Goal: Transaction & Acquisition: Obtain resource

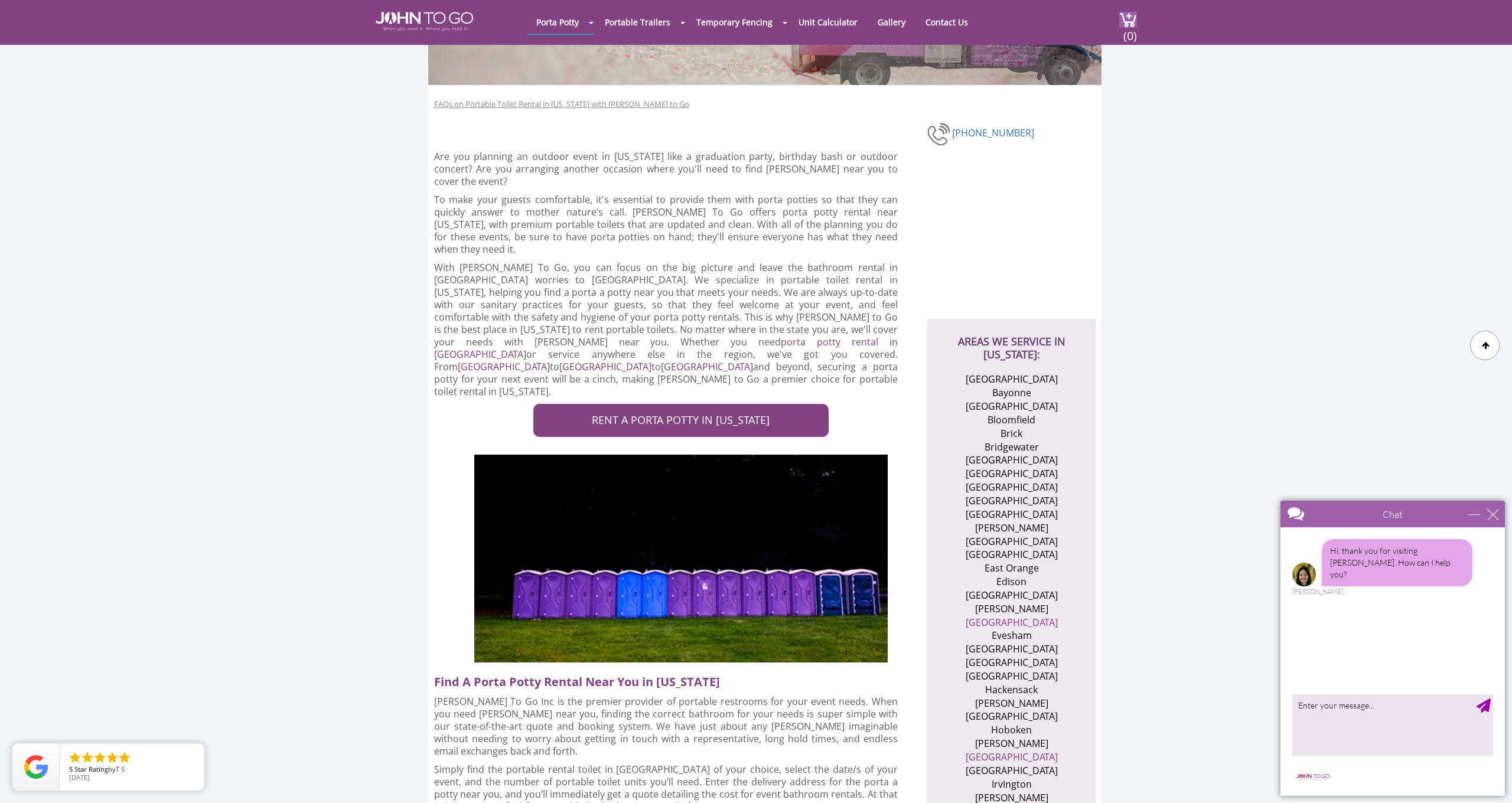
scroll to position [163, 0]
click at [644, 404] on link "RENT A PORTA POTTY IN NEW JERSEY" at bounding box center [681, 420] width 295 height 33
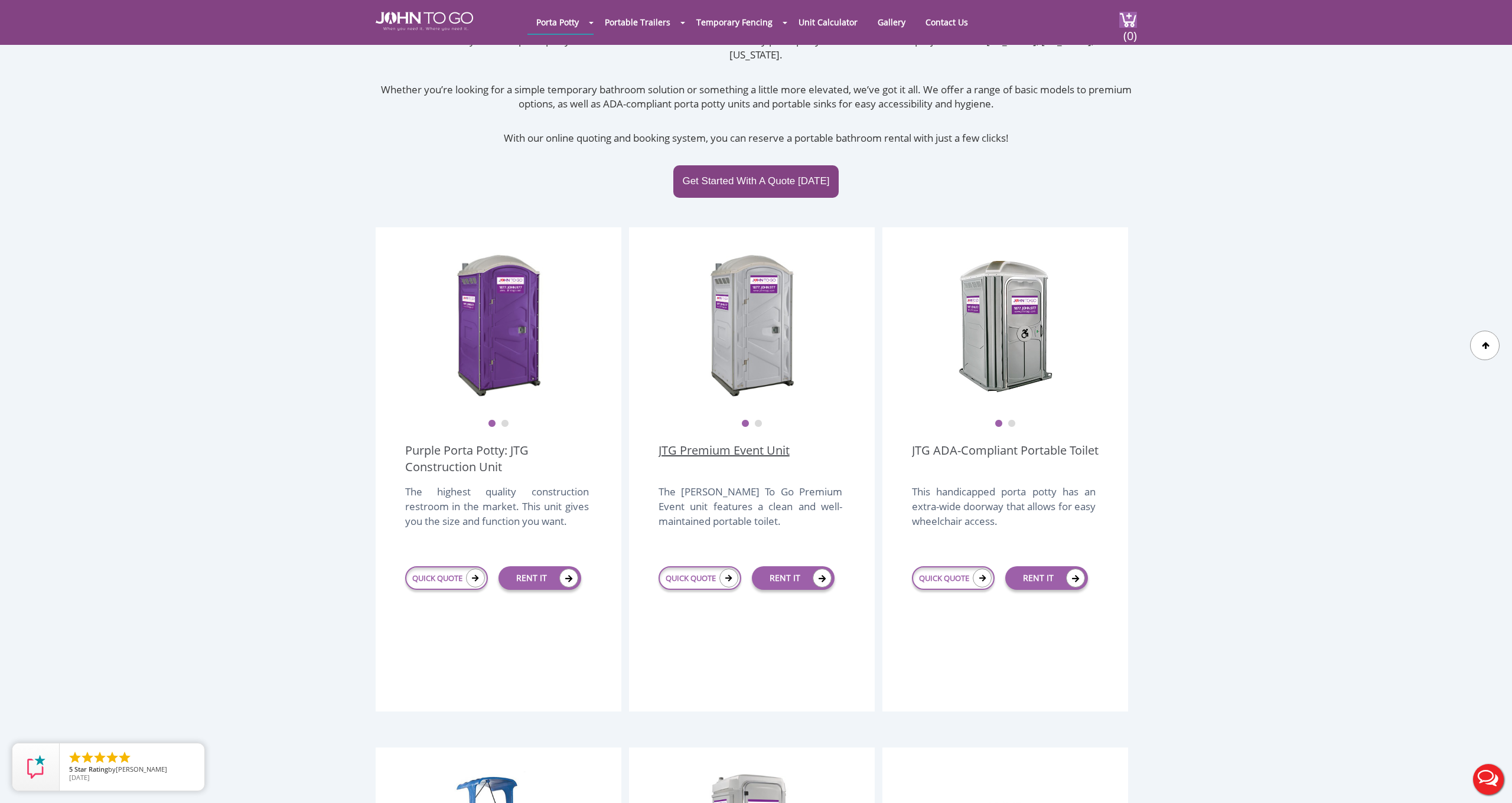
scroll to position [157, 0]
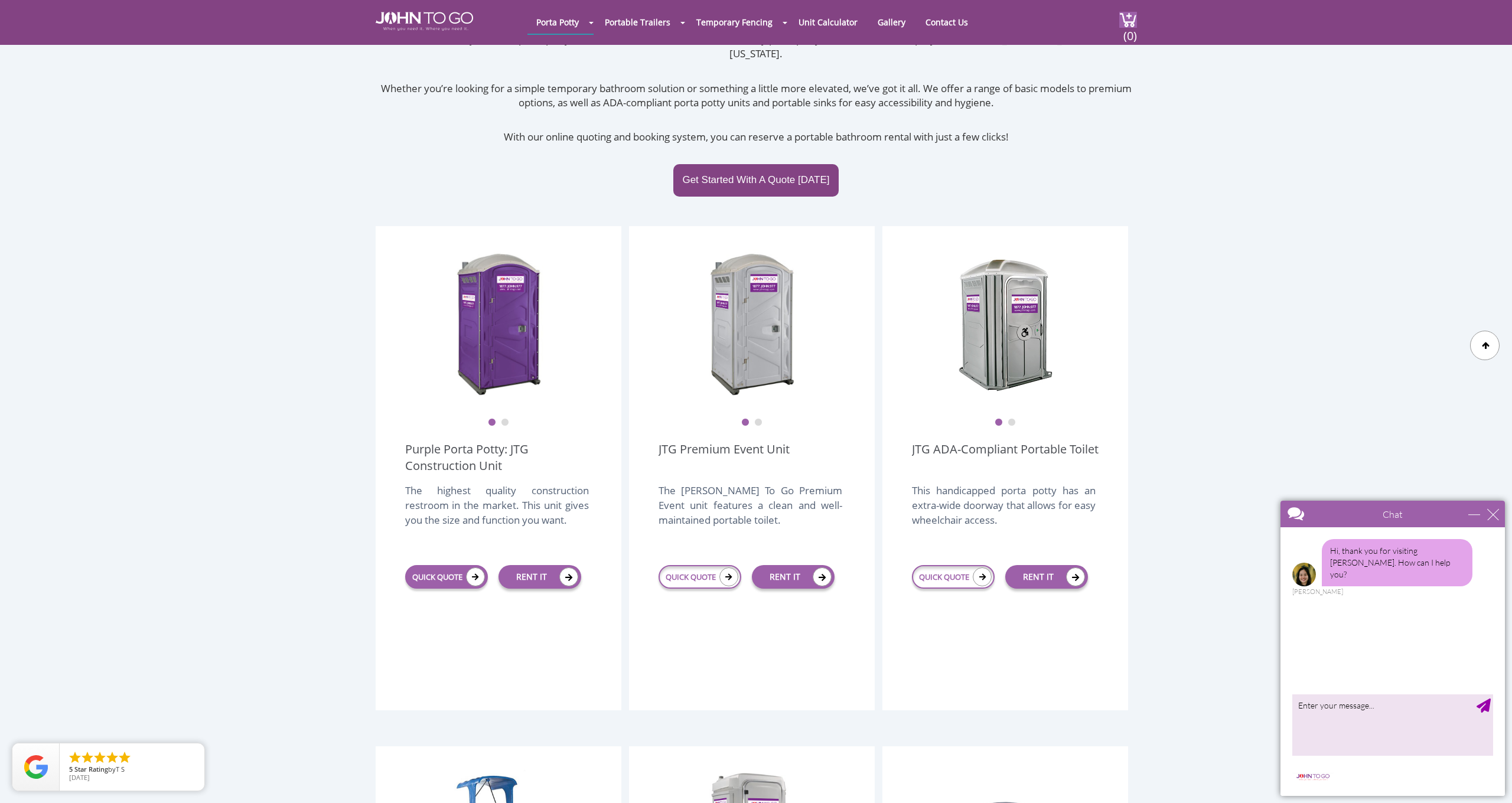
click at [441, 565] on link "QUICK QUOTE" at bounding box center [447, 577] width 83 height 24
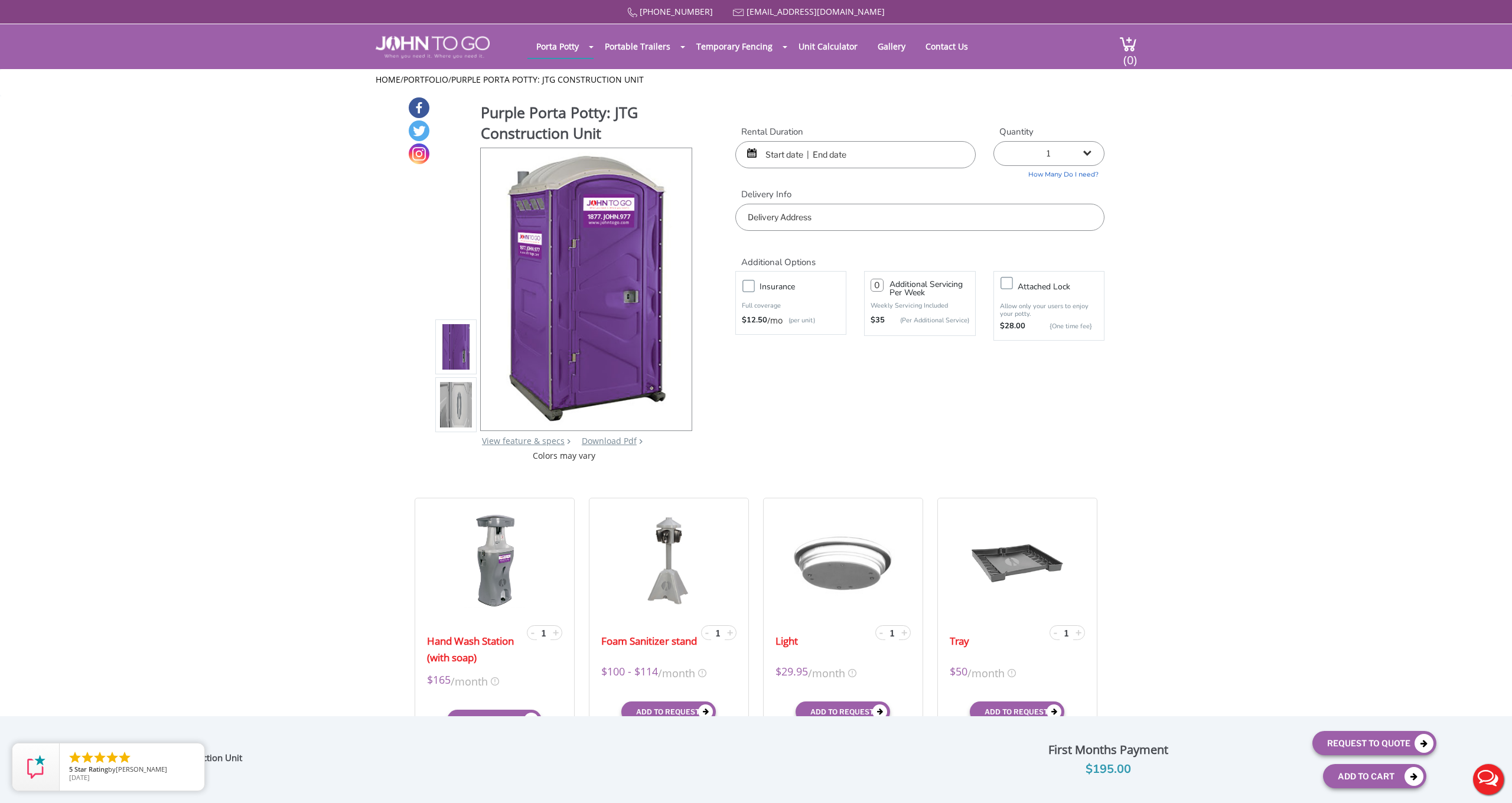
drag, startPoint x: 803, startPoint y: 155, endPoint x: 815, endPoint y: 157, distance: 12.2
click at [806, 154] on input "text" at bounding box center [855, 154] width 240 height 27
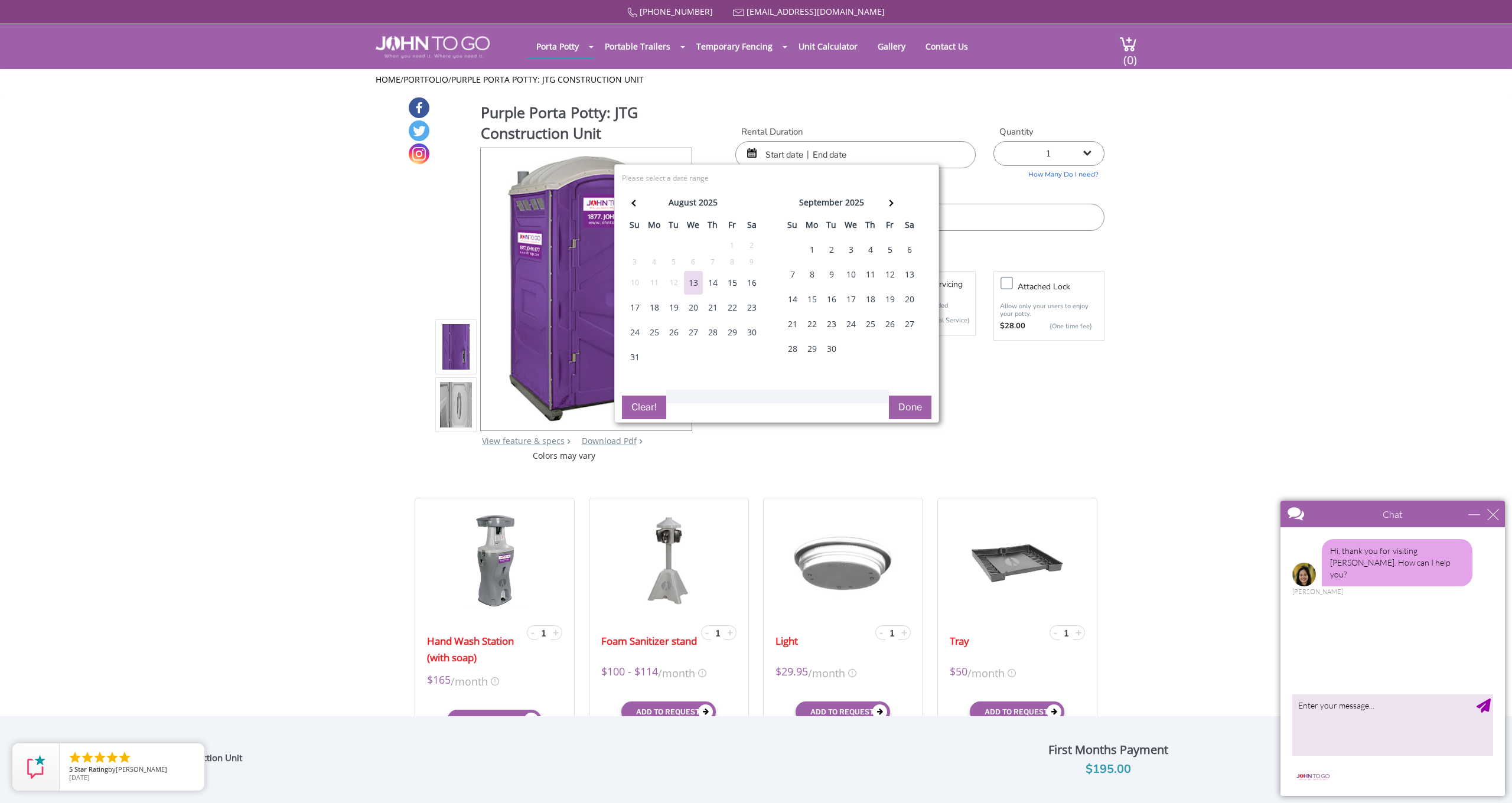
click at [731, 282] on div "15" at bounding box center [732, 282] width 19 height 24
click at [732, 280] on div "15" at bounding box center [732, 282] width 19 height 24
drag, startPoint x: 835, startPoint y: 149, endPoint x: 835, endPoint y: 184, distance: 35.0
click at [835, 149] on input "08/15/2025 to 08/15/2025" at bounding box center [855, 154] width 240 height 27
type input "08/15/2025 to 05/15/2026"
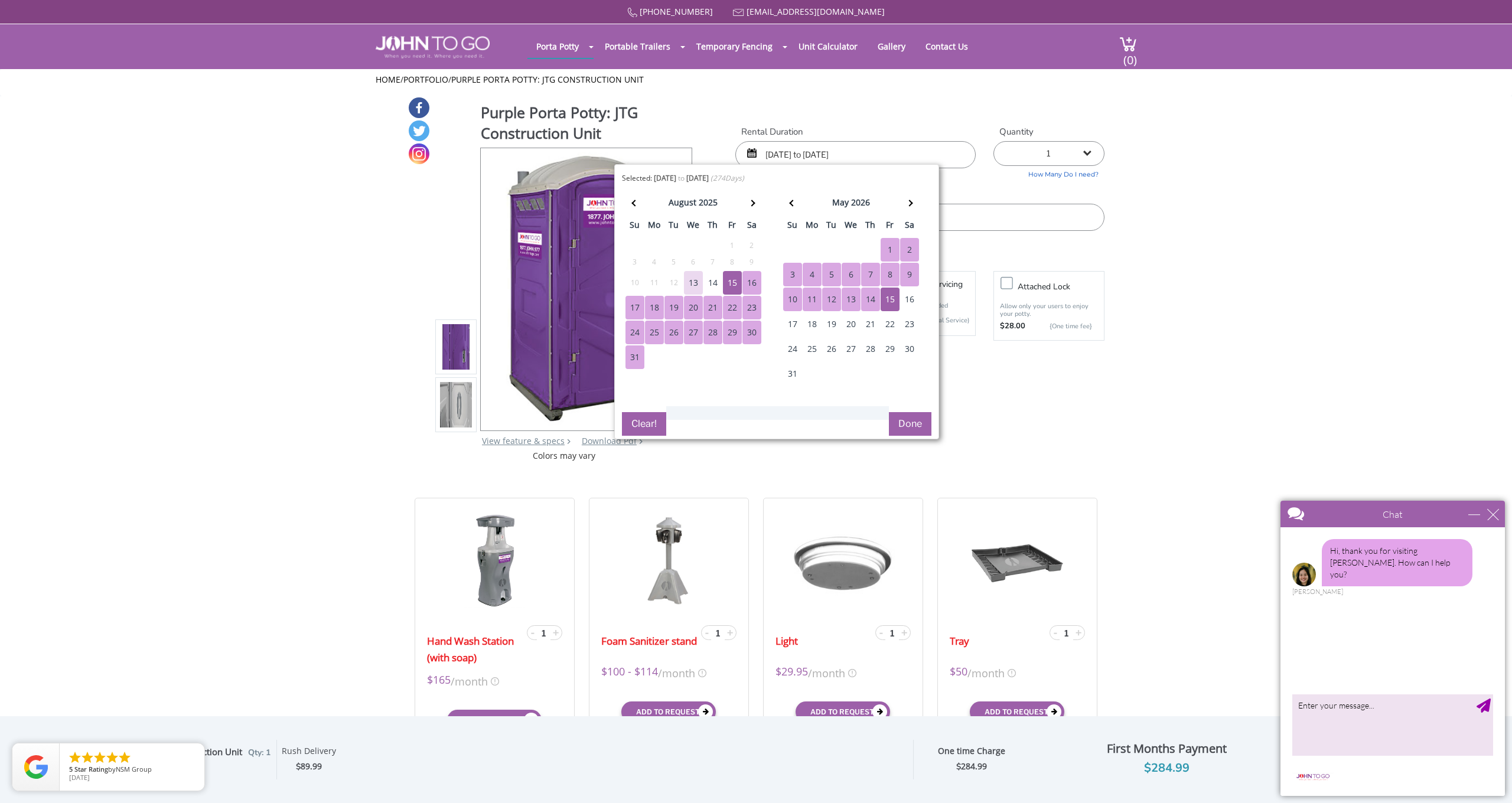
drag, startPoint x: 1272, startPoint y: 226, endPoint x: 1250, endPoint y: 229, distance: 22.2
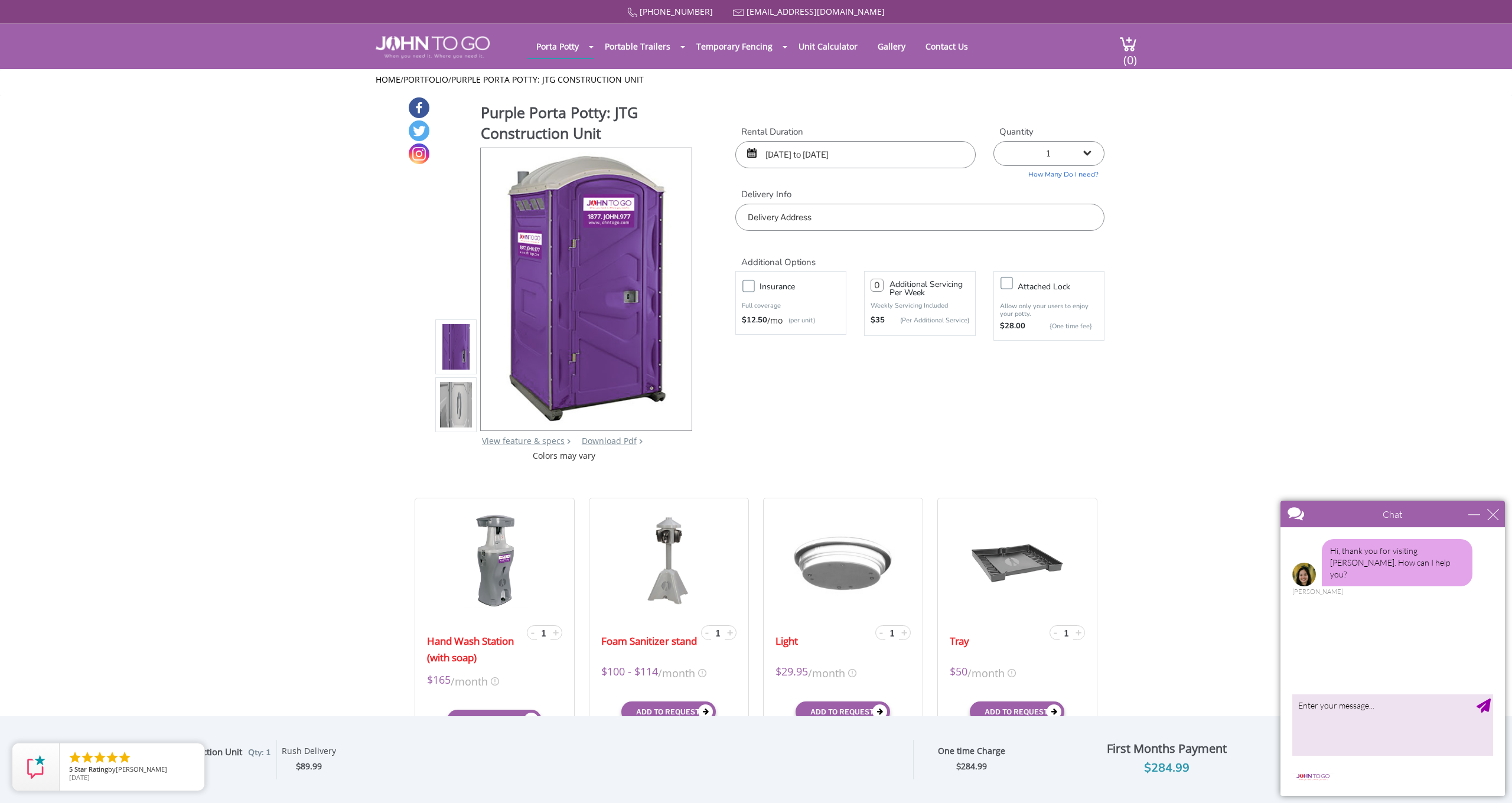
click at [815, 211] on input "text" at bounding box center [919, 217] width 369 height 27
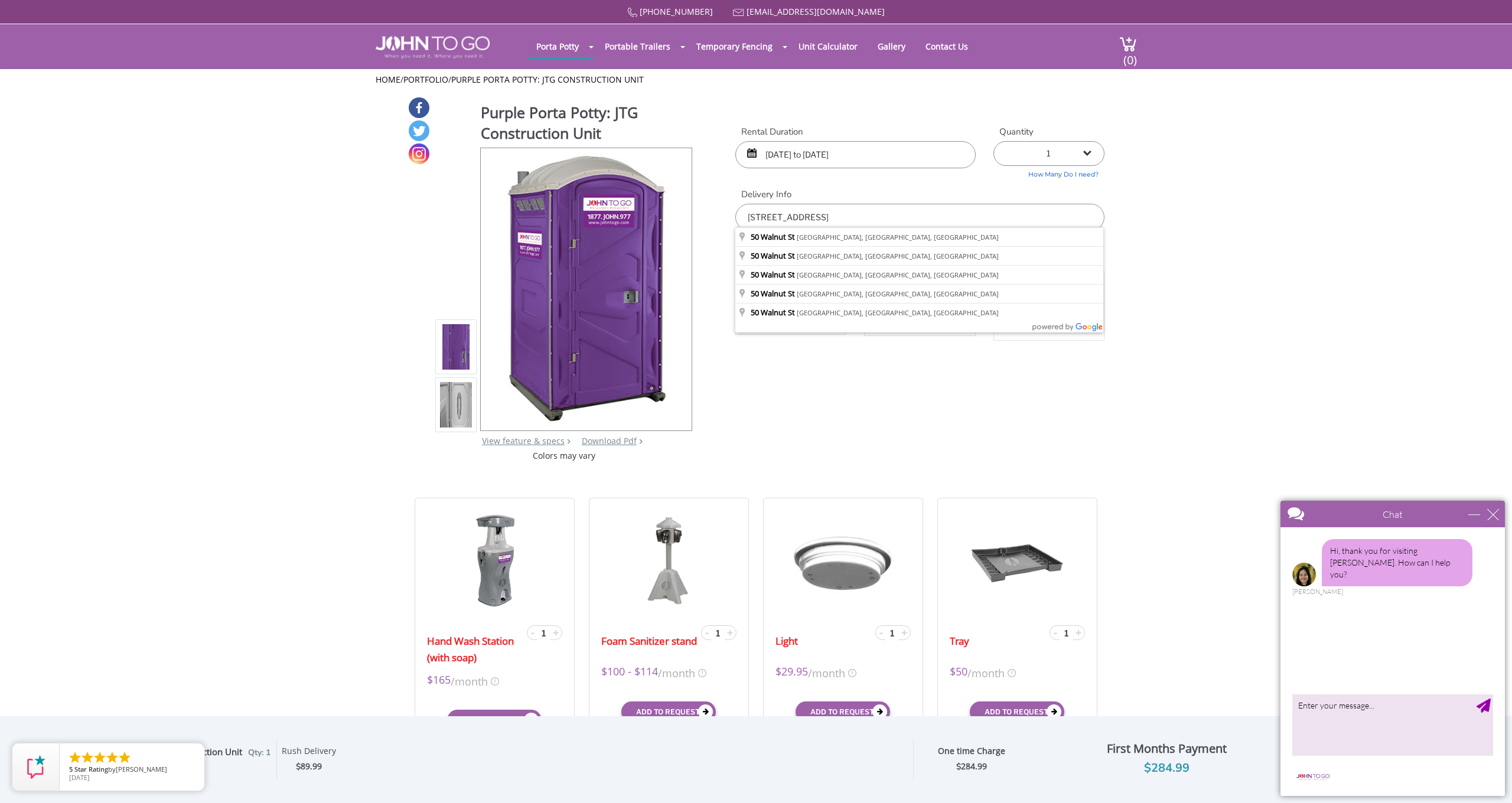
type input "[STREET_ADDRESS]"
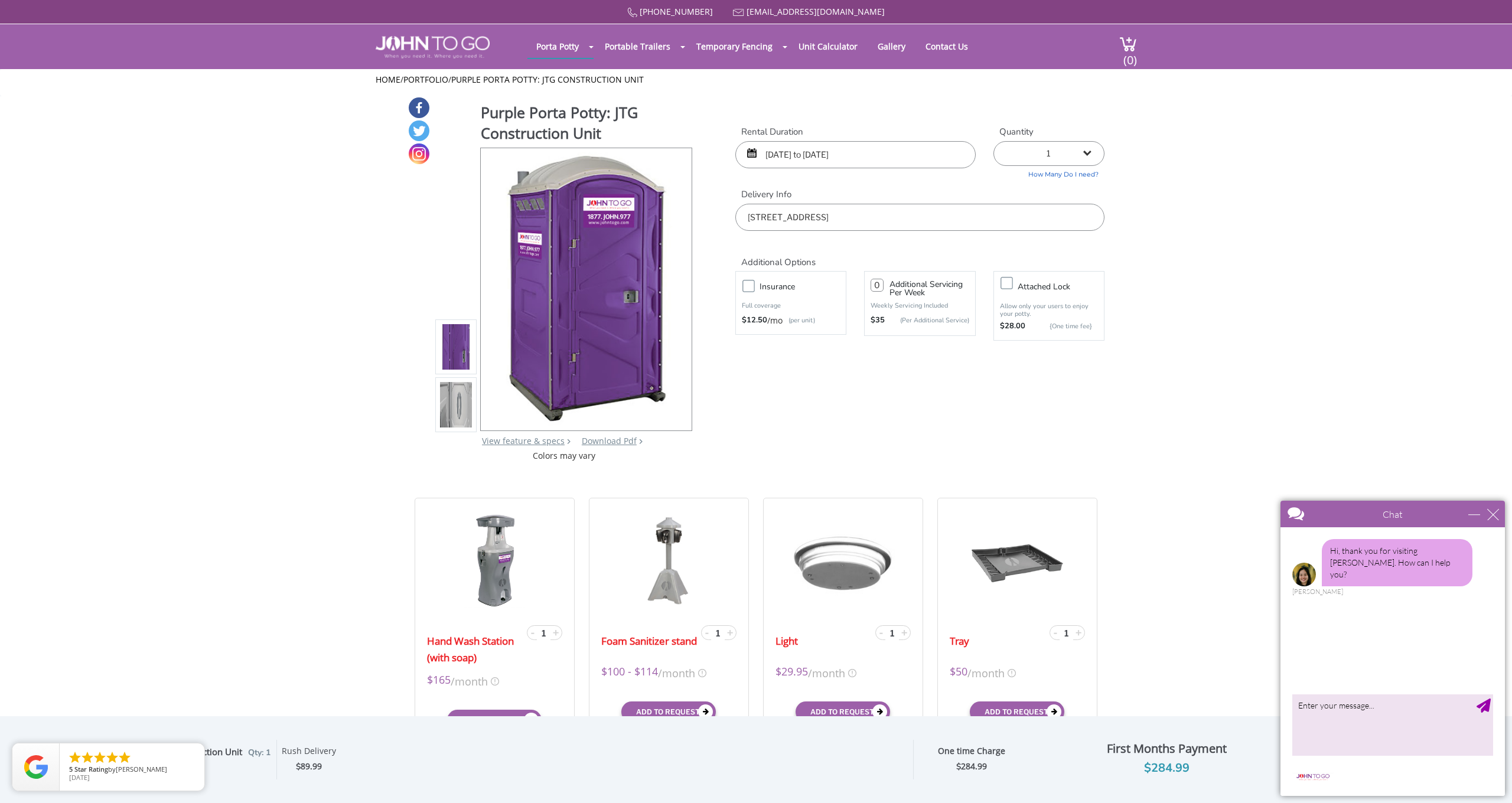
click at [878, 281] on input "number" at bounding box center [877, 285] width 13 height 13
type input "1"
click at [979, 379] on div "Purple Porta Potty: JTG Construction Unit View feature & specs Download Pdf Pro…" at bounding box center [755, 279] width 697 height 365
click at [984, 212] on input "[STREET_ADDRESS]" at bounding box center [919, 217] width 369 height 27
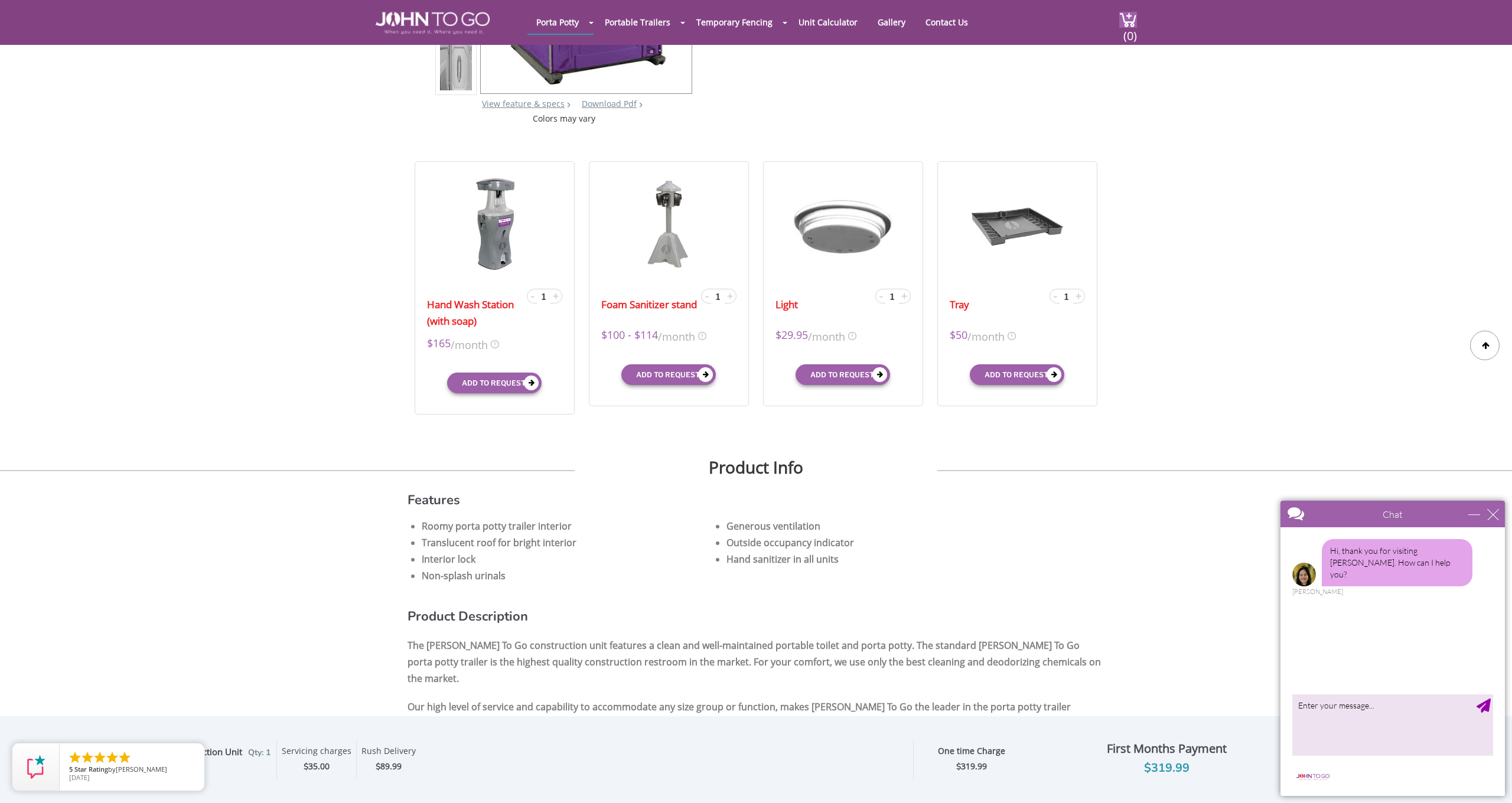
scroll to position [296, 0]
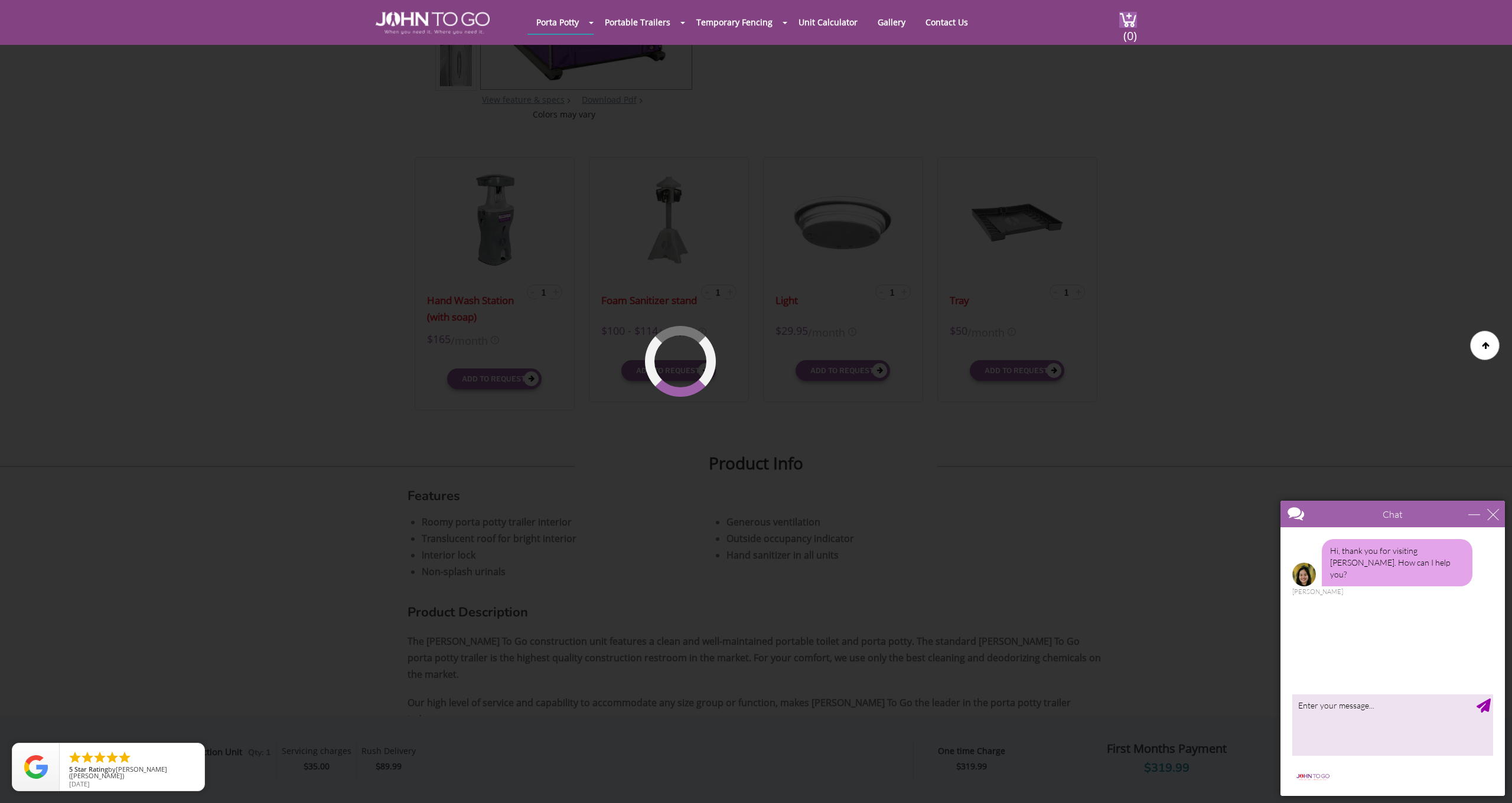
click at [1502, 520] on div "Chat" at bounding box center [1392, 514] width 225 height 26
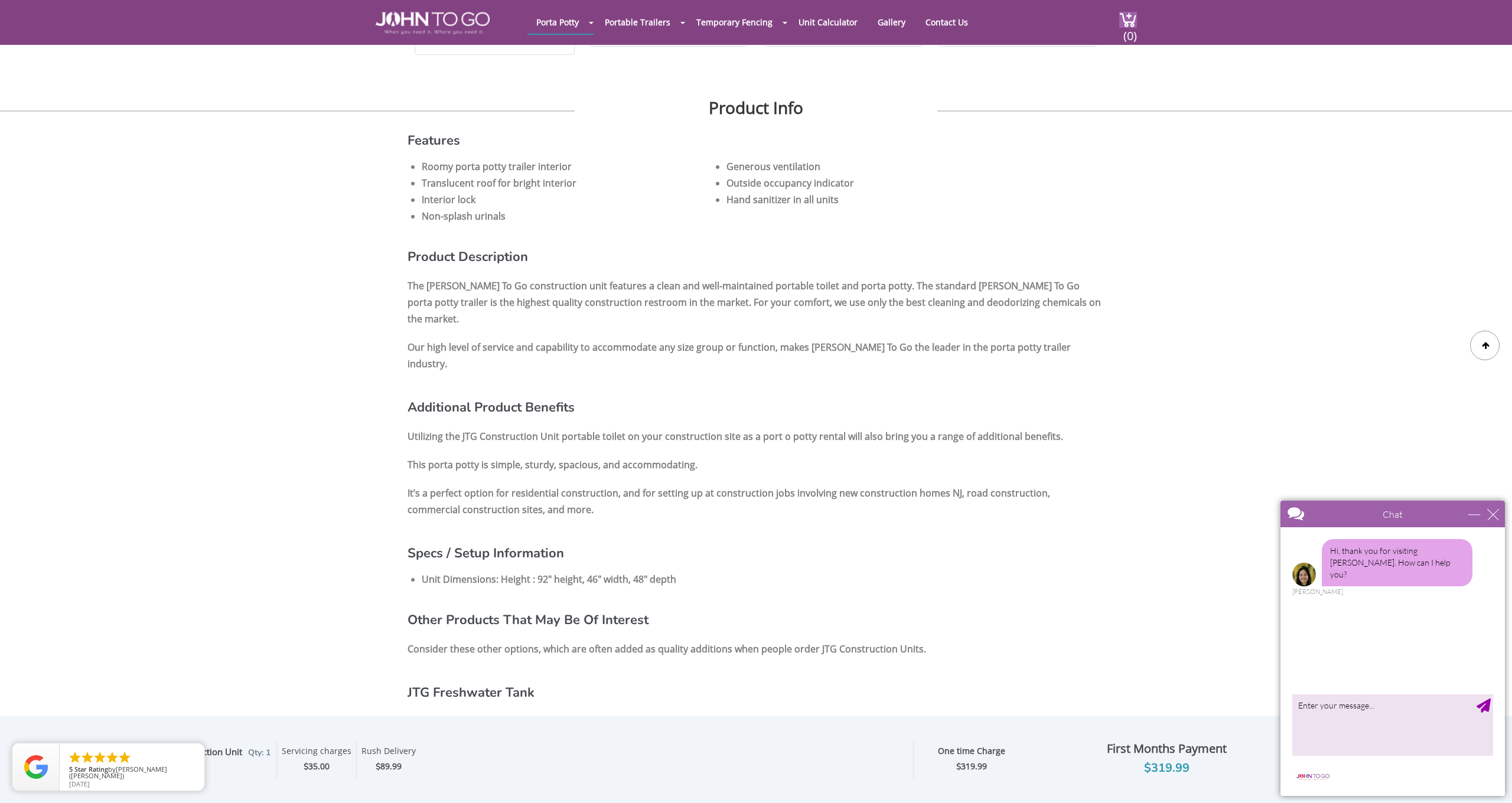
scroll to position [653, 0]
click at [495, 757] on div "Optional Insurance $ Servicing charges $ 35.00 Attach Lock $ Rush Delivery $ Fu…" at bounding box center [586, 759] width 634 height 39
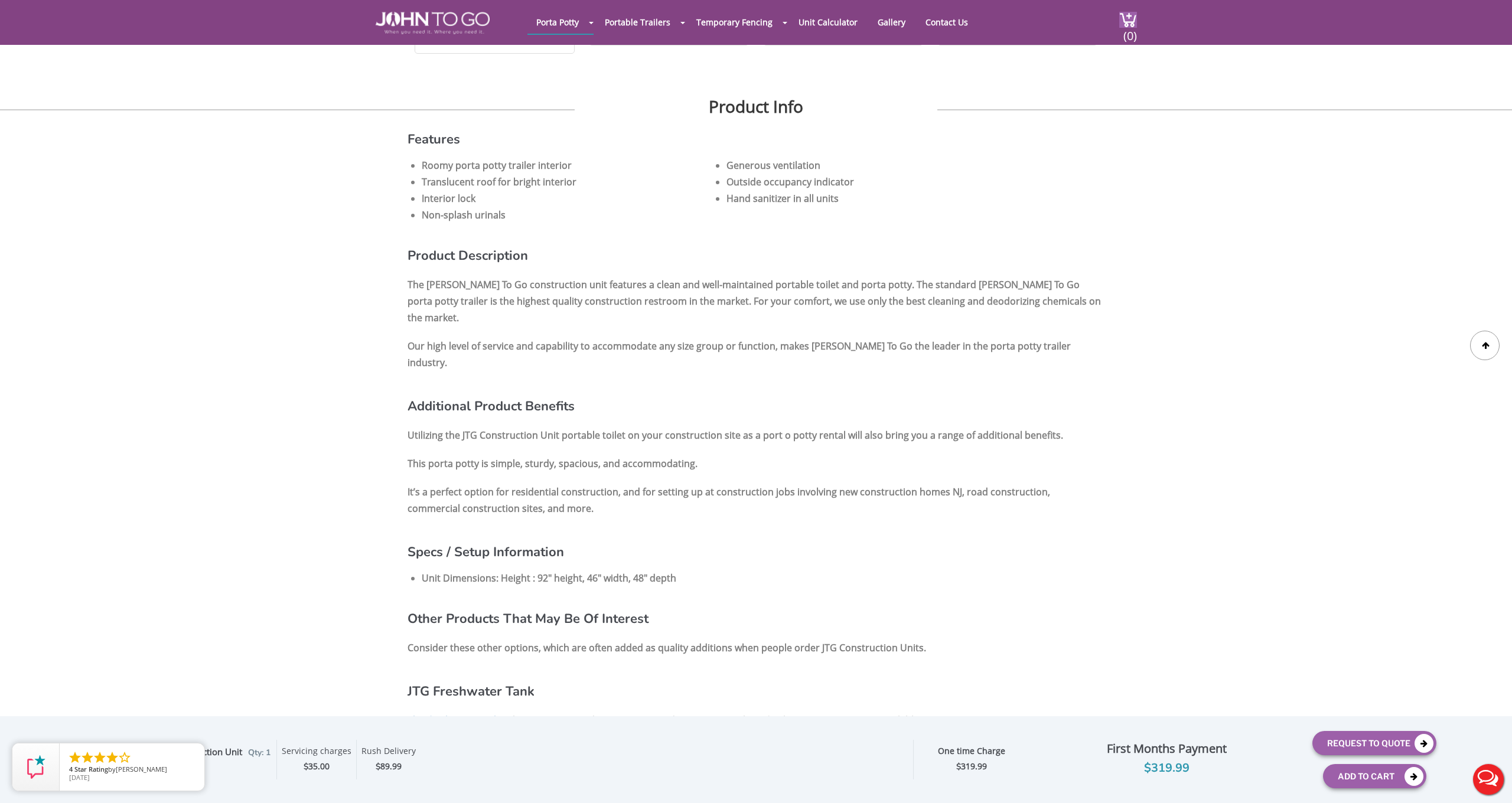
scroll to position [0, 0]
click at [1428, 738] on icon at bounding box center [1424, 744] width 19 height 19
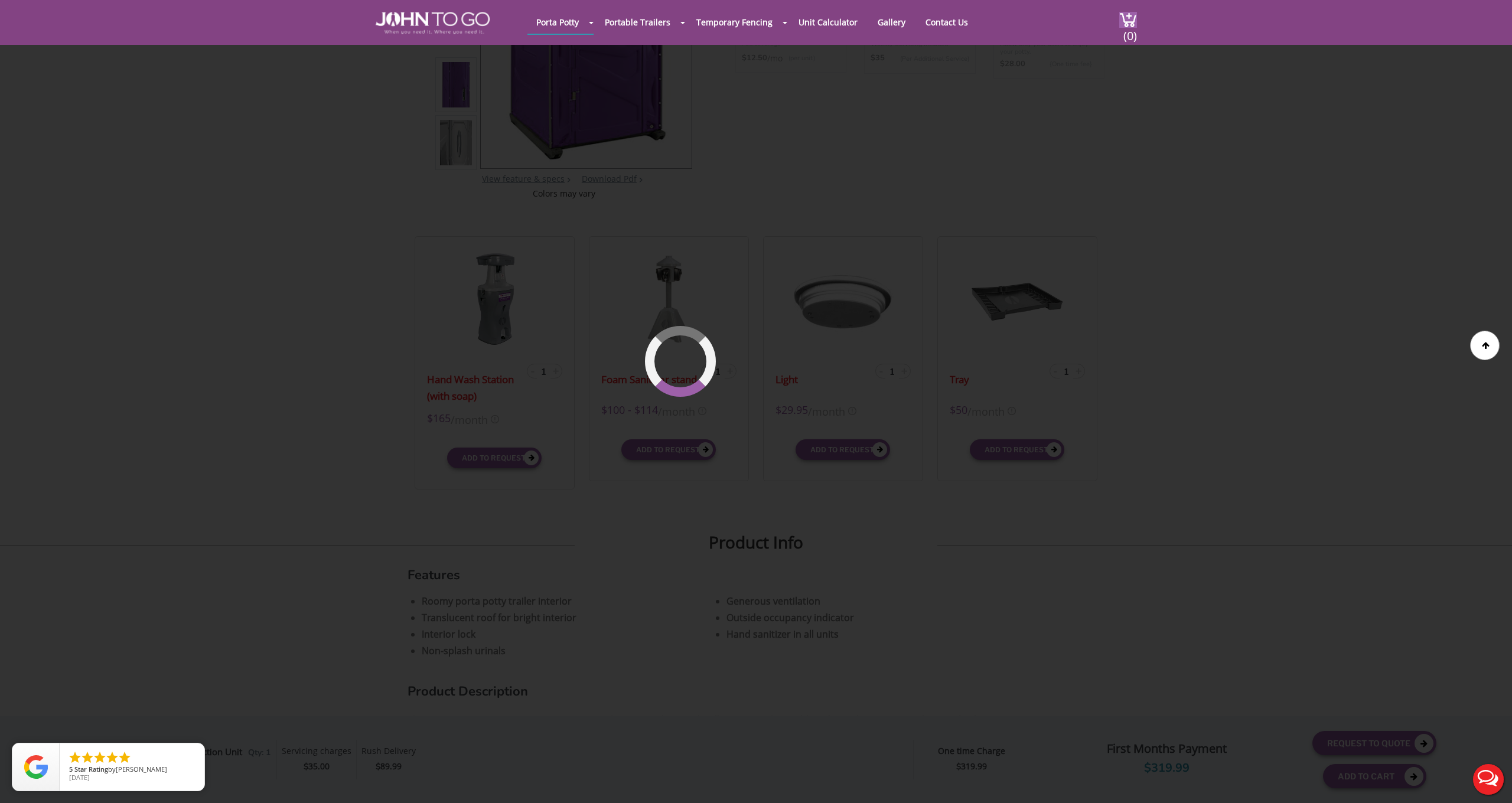
scroll to position [81, 0]
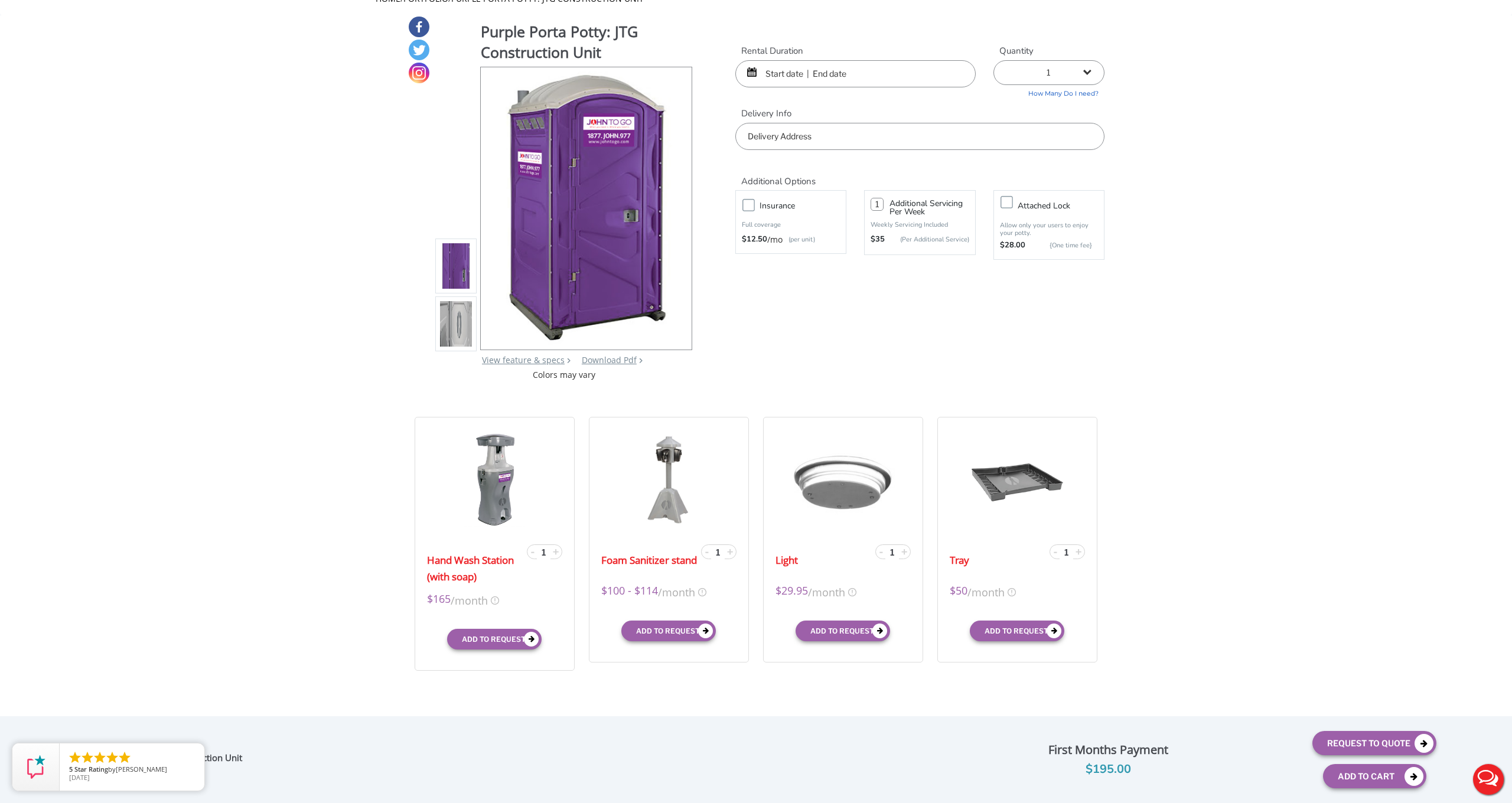
click at [795, 72] on input "text" at bounding box center [855, 73] width 240 height 27
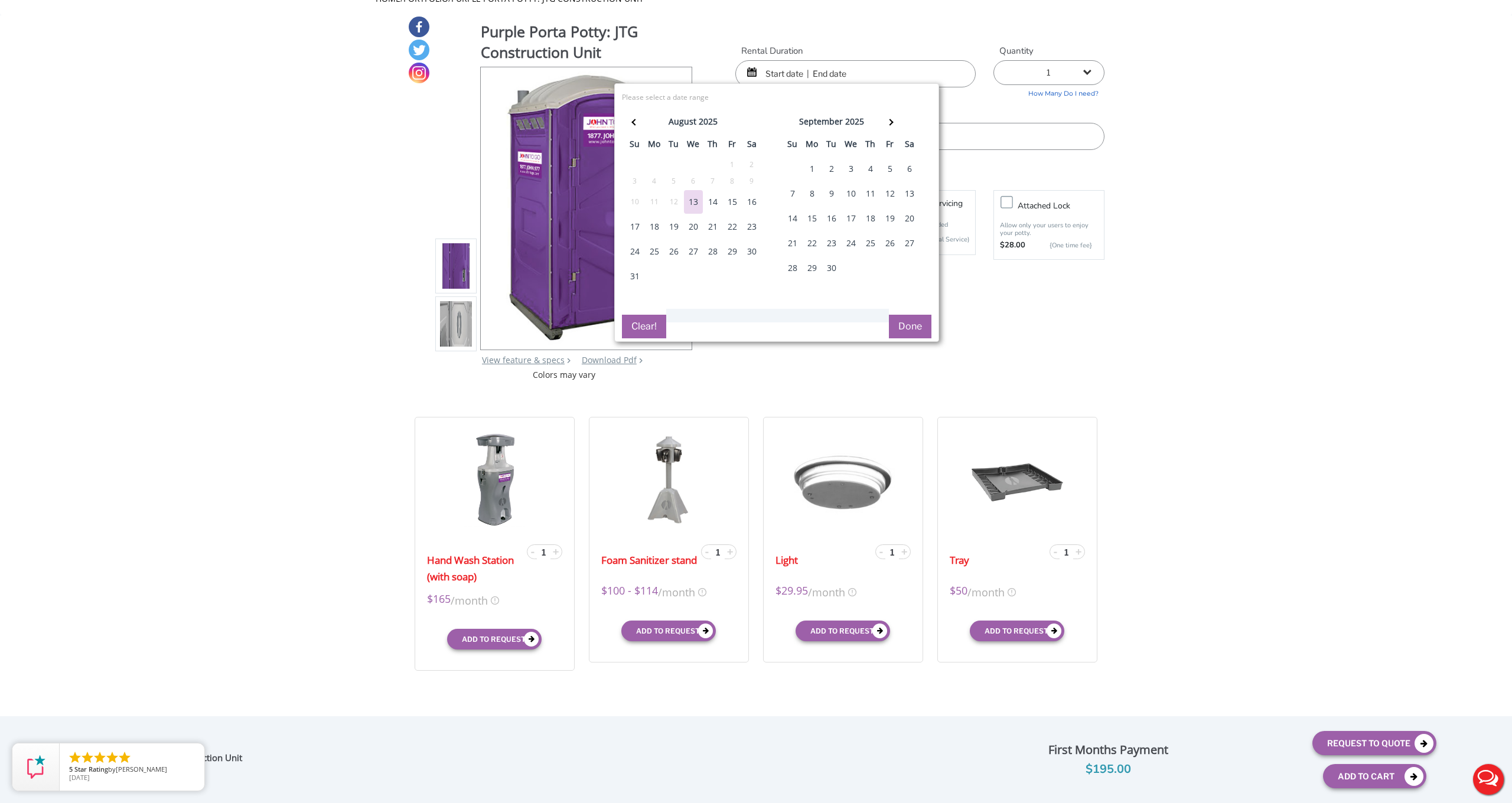
click at [730, 201] on div "15" at bounding box center [732, 202] width 19 height 24
click at [787, 69] on input "text" at bounding box center [855, 73] width 240 height 27
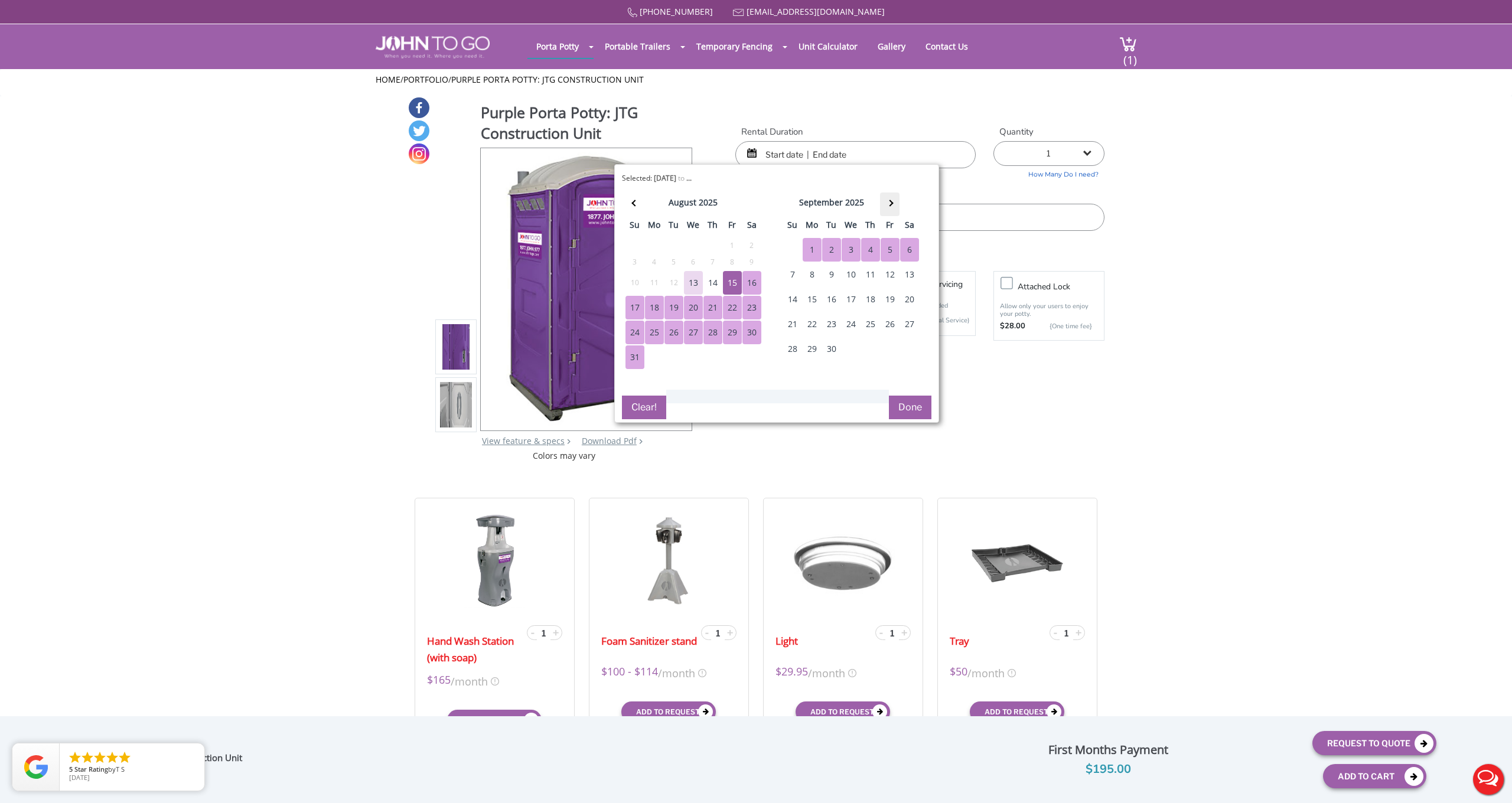
click at [893, 201] on th at bounding box center [890, 204] width 19 height 24
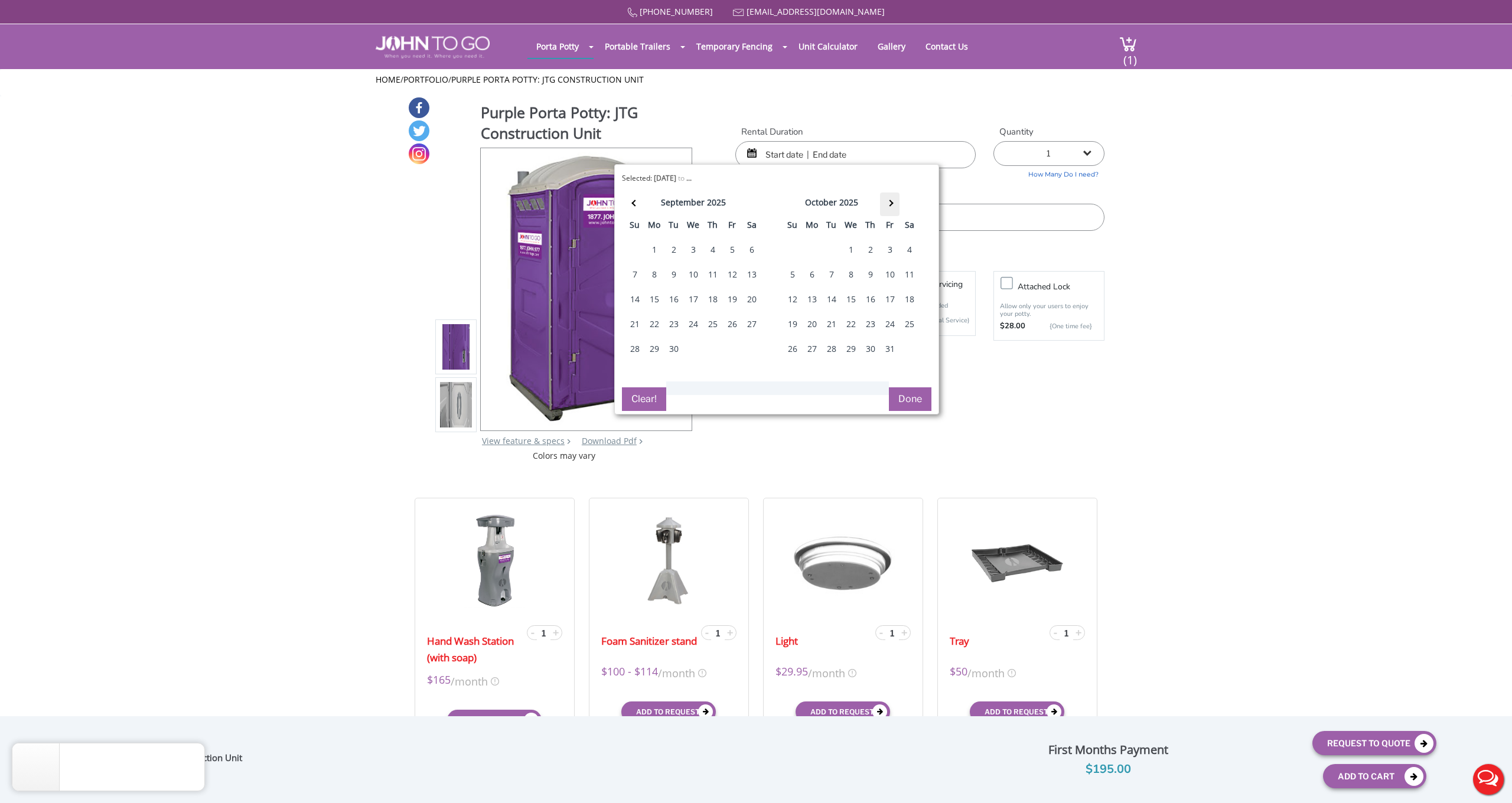
click at [893, 201] on th at bounding box center [890, 204] width 19 height 24
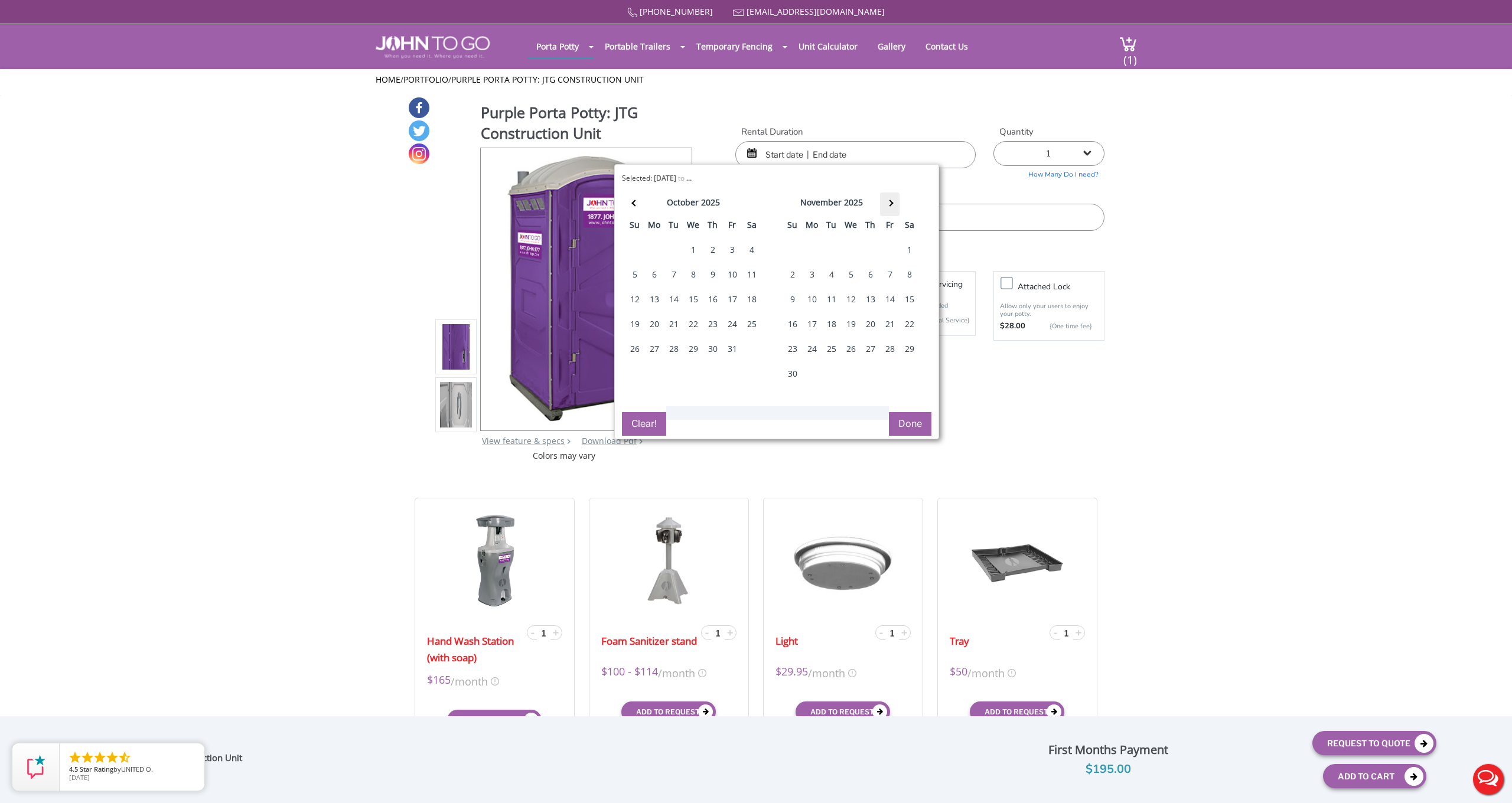
click at [893, 201] on th at bounding box center [890, 204] width 19 height 24
click at [640, 207] on th at bounding box center [635, 204] width 19 height 24
click at [890, 201] on span at bounding box center [889, 202] width 6 height 6
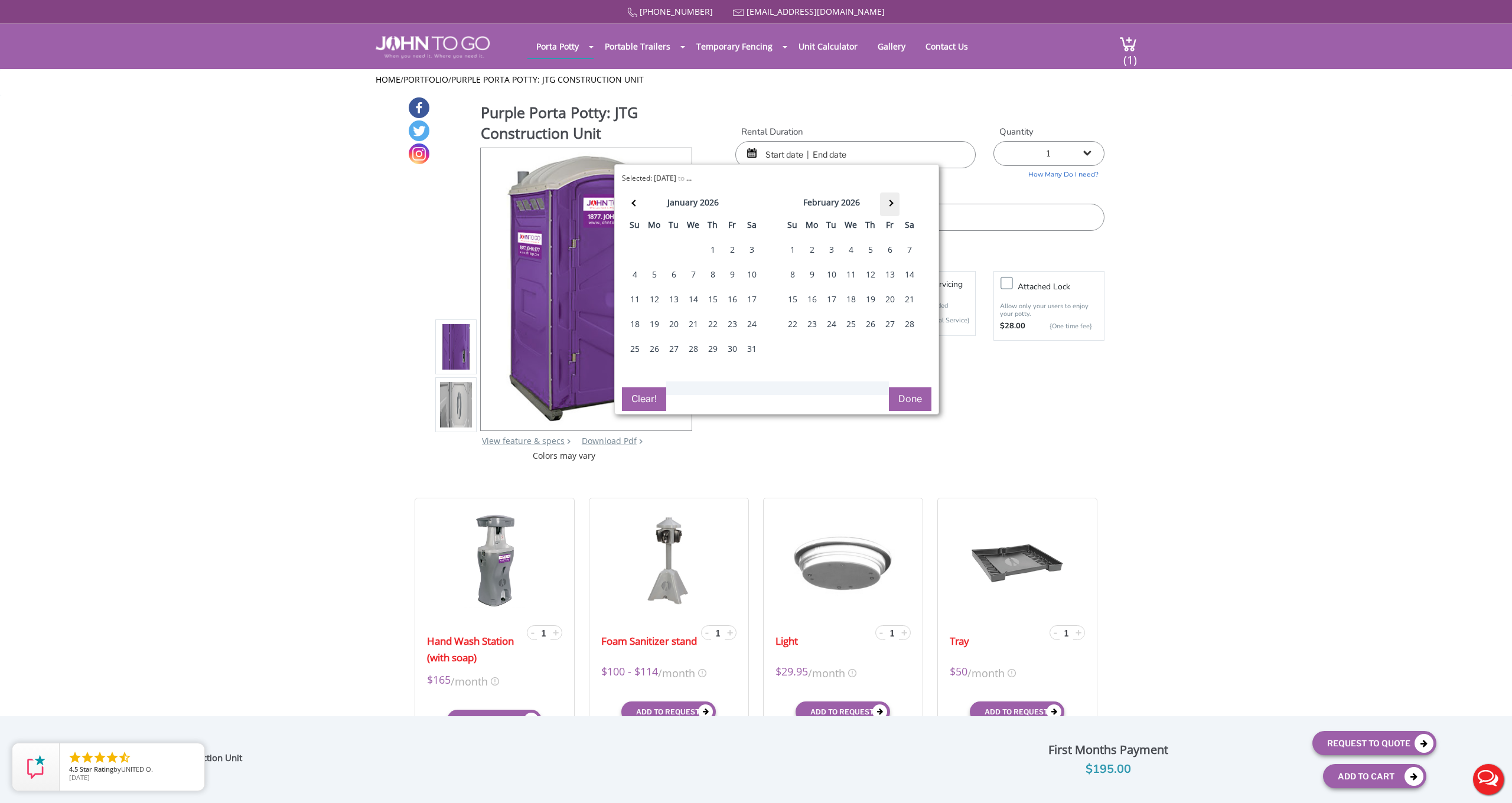
click at [890, 201] on span at bounding box center [889, 202] width 6 height 6
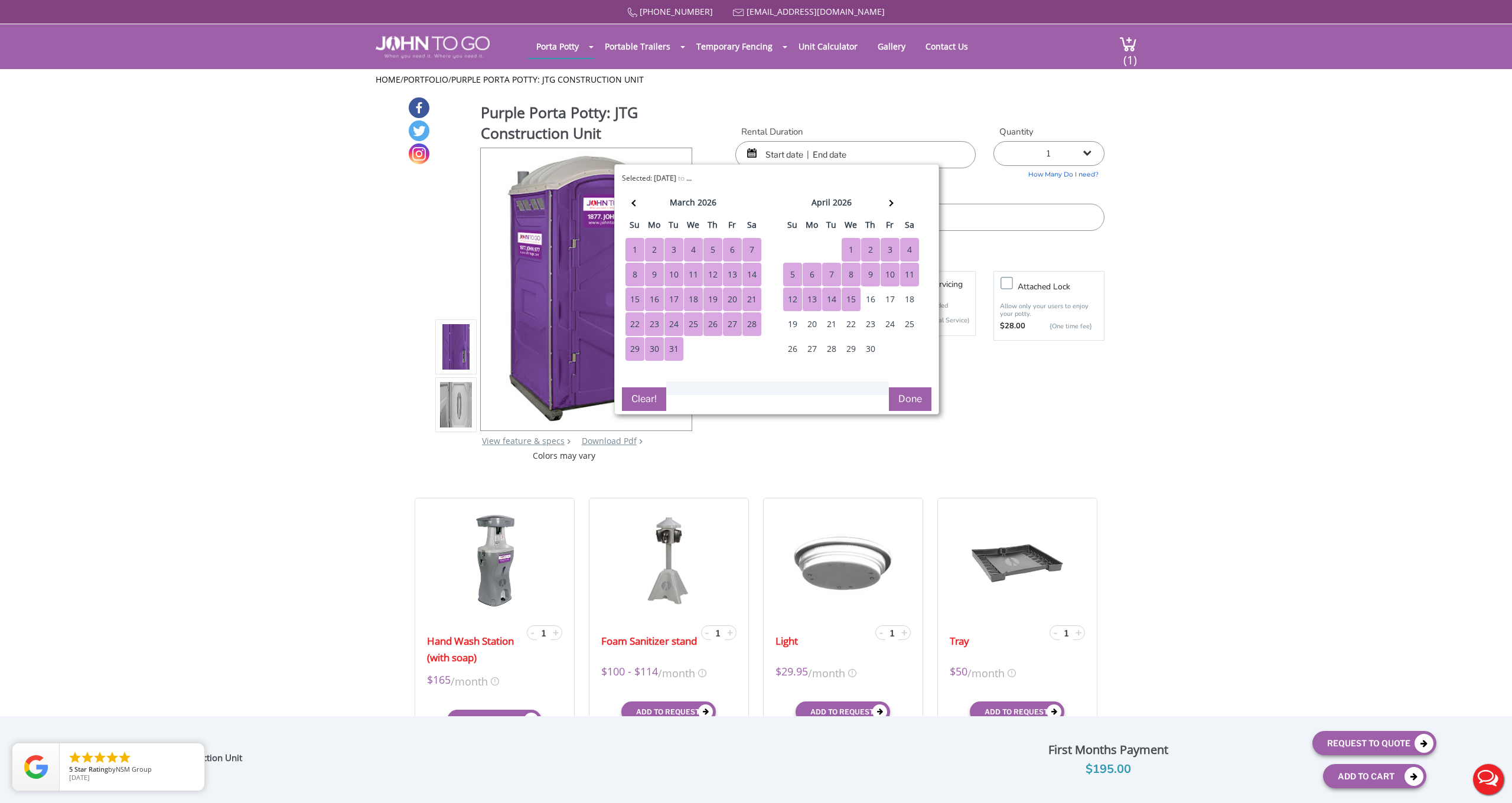
click at [851, 297] on div "15" at bounding box center [851, 299] width 19 height 24
type input "[DATE] to [DATE]"
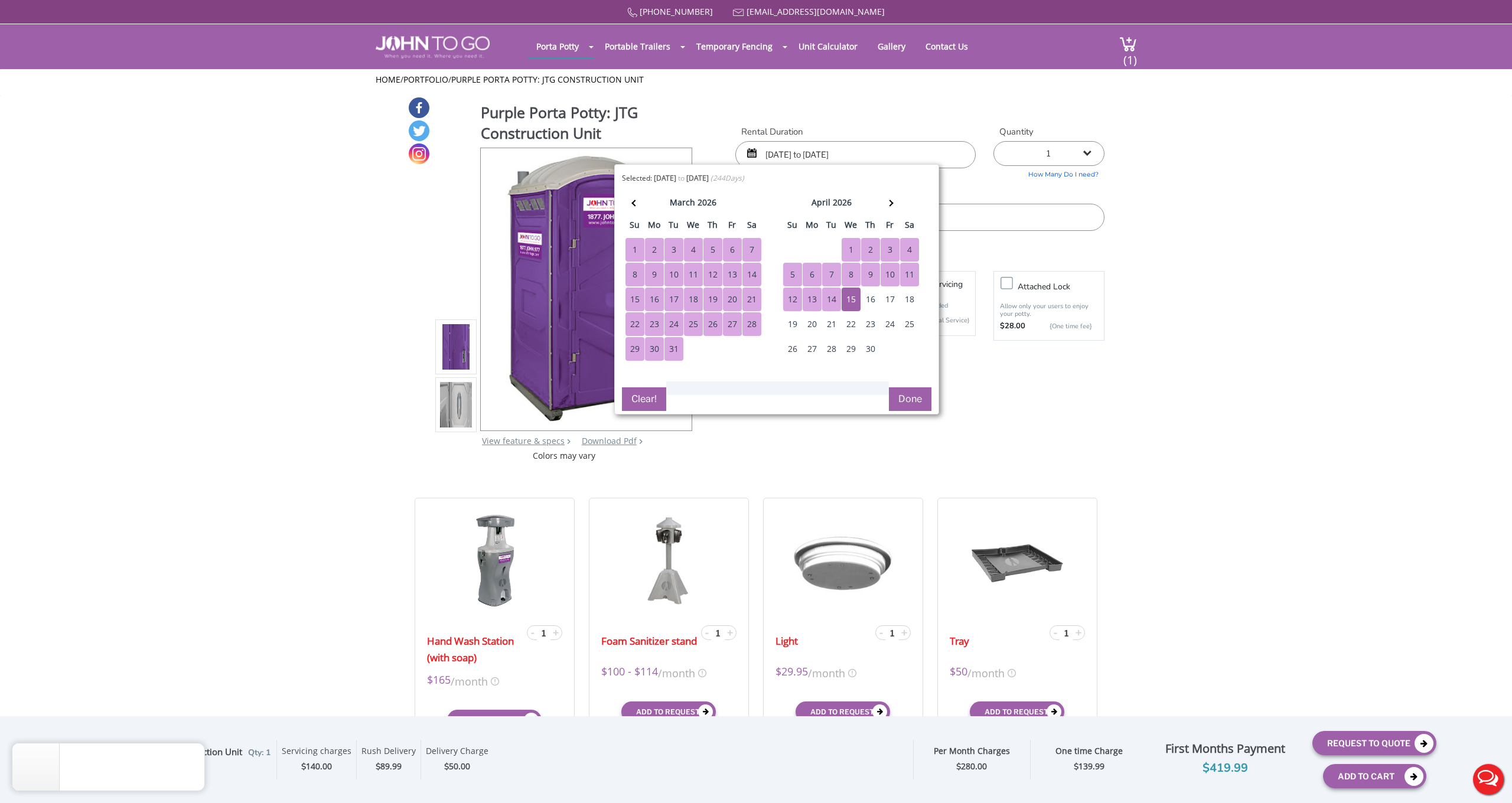
click at [912, 401] on button "Done" at bounding box center [910, 398] width 43 height 24
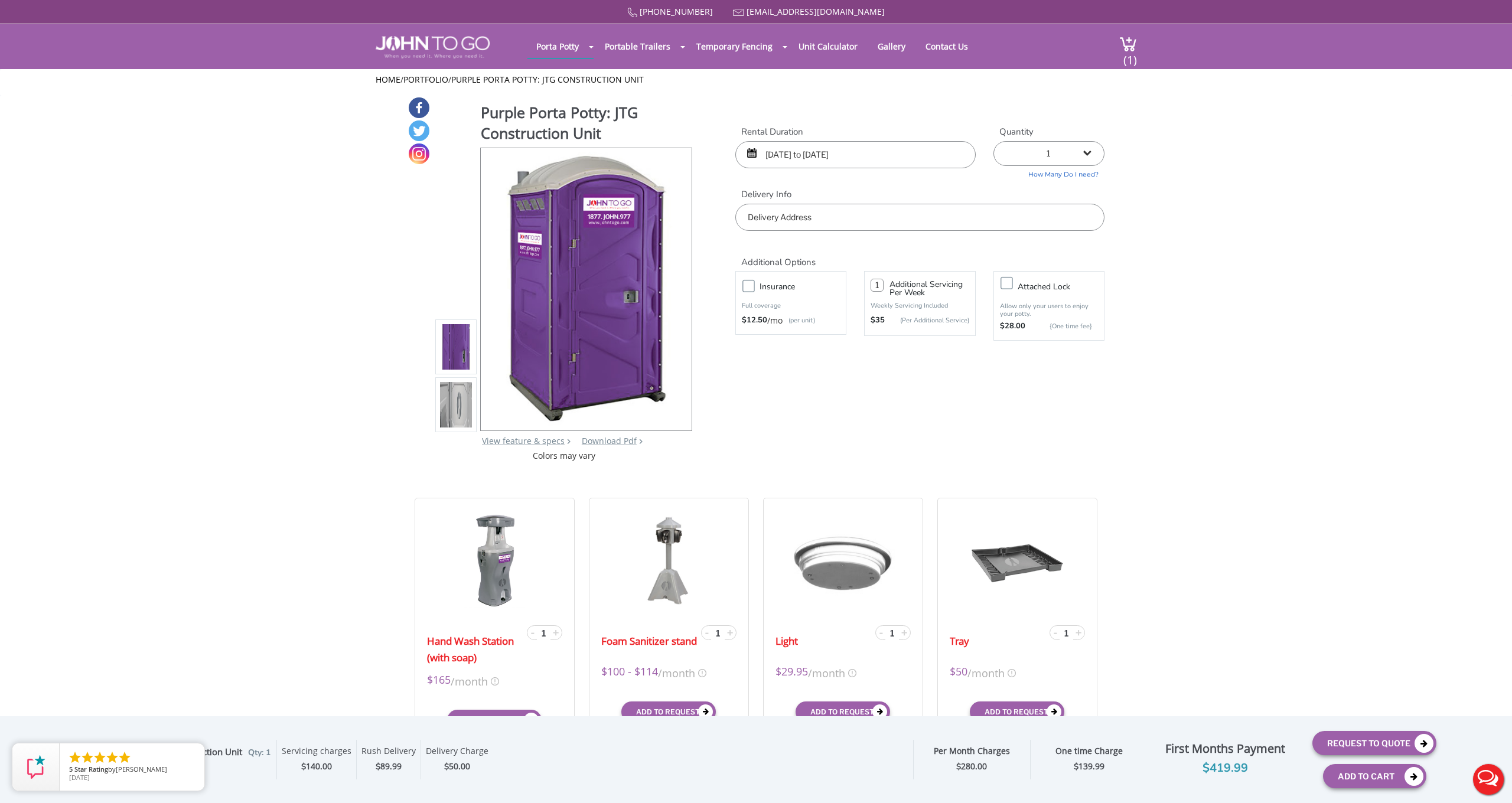
click at [784, 205] on input "text" at bounding box center [919, 217] width 369 height 27
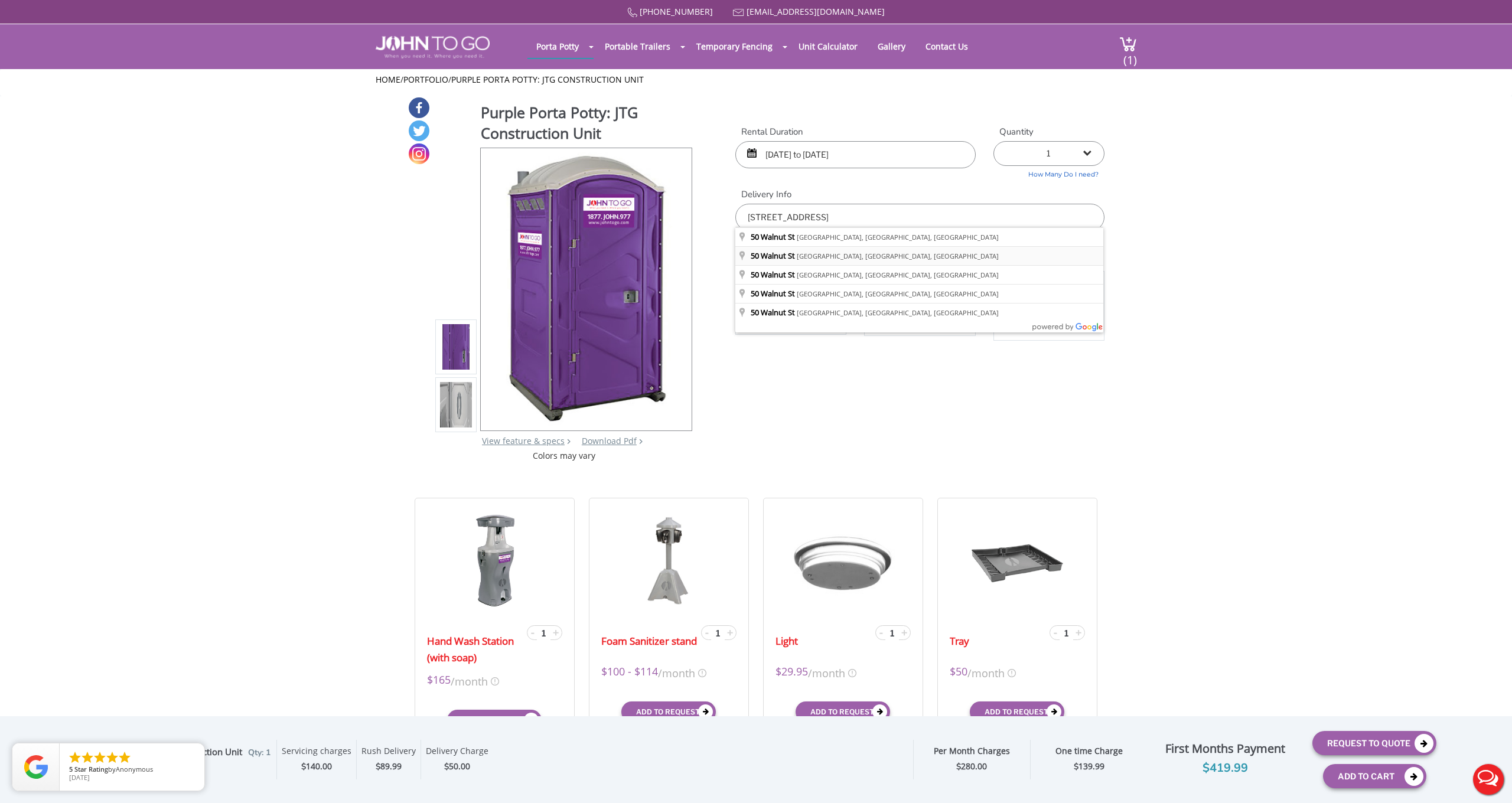
type input "[STREET_ADDRESS]"
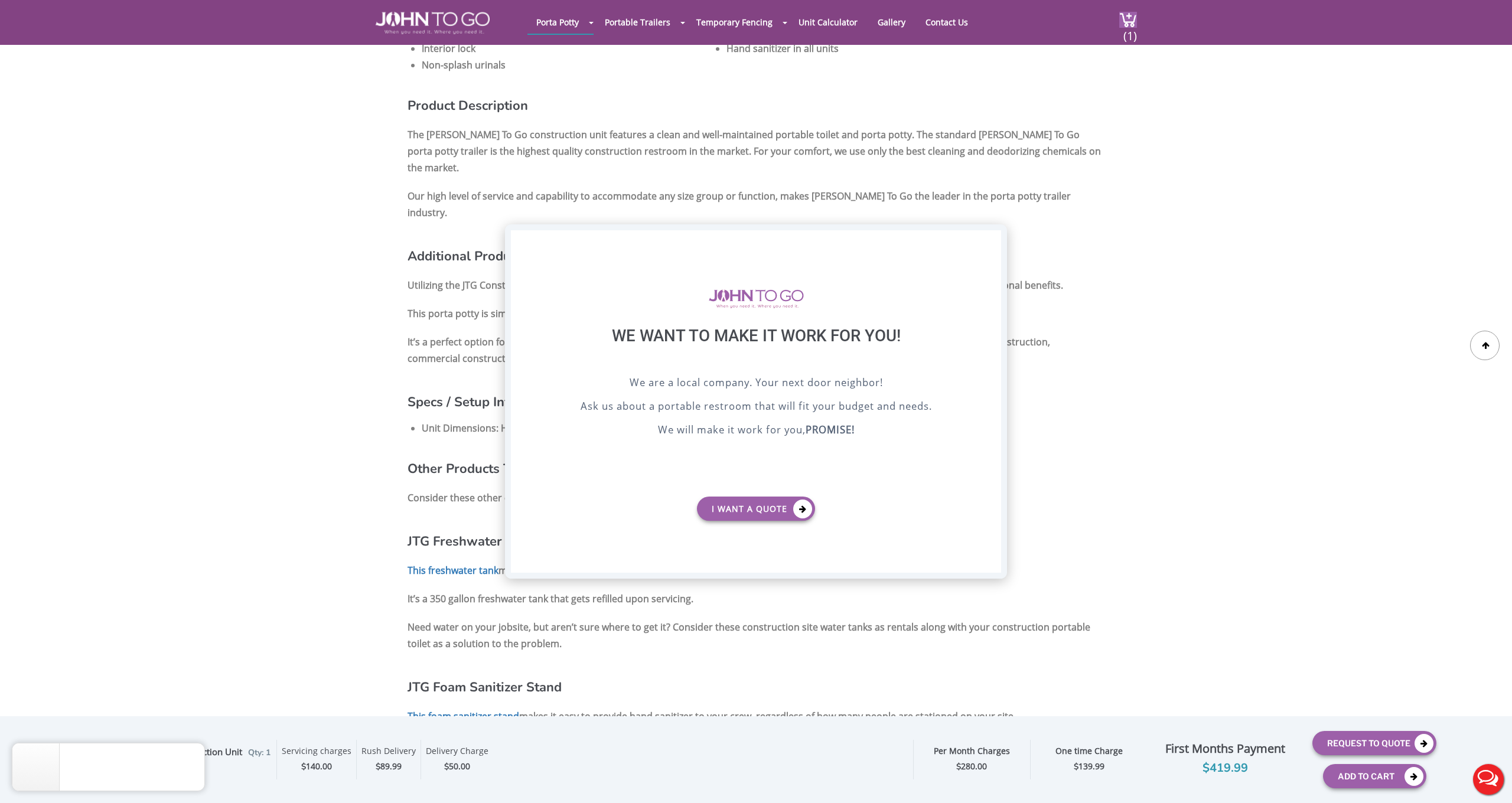
click at [991, 239] on div "X" at bounding box center [991, 240] width 18 height 20
